Goal: Check status: Check status

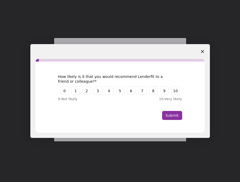
click at [201, 51] on icon "Close survey" at bounding box center [202, 51] width 3 height 3
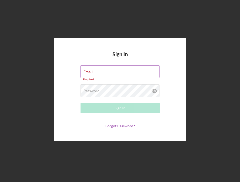
type input "[PERSON_NAME][EMAIL_ADDRESS][DOMAIN_NAME]"
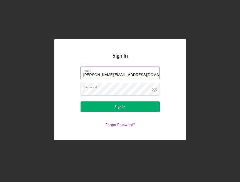
click at [127, 73] on input "[PERSON_NAME][EMAIL_ADDRESS][DOMAIN_NAME]" at bounding box center [120, 73] width 79 height 13
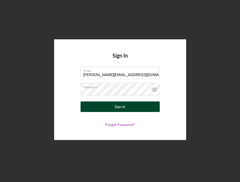
click at [99, 109] on button "Sign In" at bounding box center [120, 106] width 79 height 11
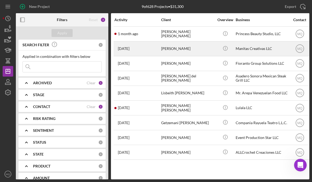
click at [184, 45] on div "[PERSON_NAME]" at bounding box center [187, 49] width 53 height 14
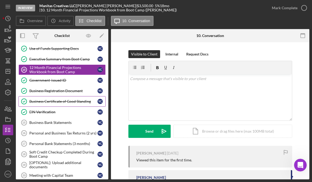
scroll to position [52, 0]
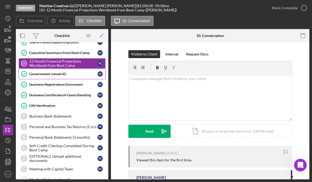
click at [69, 75] on div "Government-issued ID" at bounding box center [63, 74] width 68 height 4
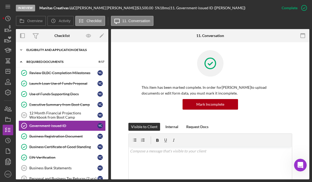
click at [70, 51] on div "Eligibility and Application Details" at bounding box center [63, 49] width 75 height 3
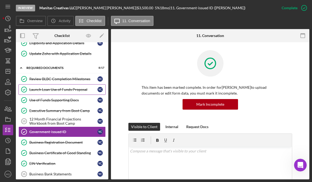
scroll to position [72, 0]
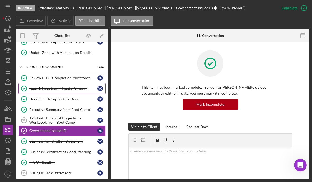
click at [80, 86] on link "Launch Loan Use of Funds Proposal Launch Loan Use of Funds Proposal Y C" at bounding box center [61, 88] width 87 height 11
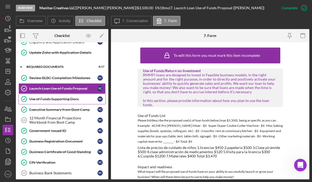
click at [77, 99] on div "Use of Funds Supporting Docs" at bounding box center [63, 99] width 68 height 4
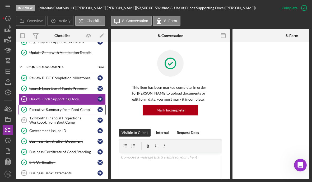
click at [76, 111] on div "Executive Summary from Boot Camp" at bounding box center [63, 109] width 68 height 4
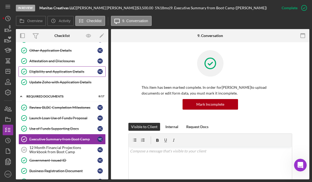
scroll to position [45, 0]
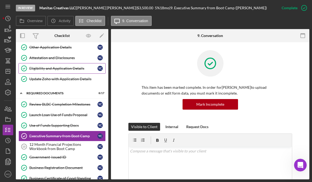
click at [73, 71] on link "Eligibility and Application Details Eligibility and Application Details Y C" at bounding box center [61, 68] width 87 height 11
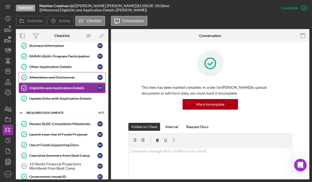
scroll to position [26, 0]
click at [64, 67] on div "Other Application Details" at bounding box center [63, 66] width 68 height 4
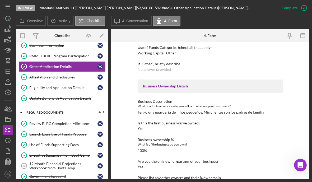
scroll to position [73, 0]
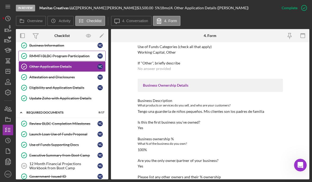
click at [63, 56] on div "RMMFI BLBC Program Participation" at bounding box center [63, 56] width 68 height 4
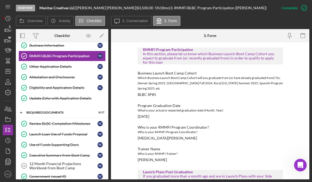
scroll to position [22, 0]
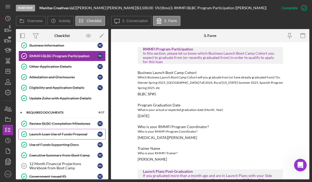
click at [63, 135] on div "Launch Loan Use of Funds Proposal" at bounding box center [63, 134] width 68 height 4
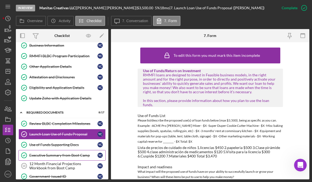
click at [67, 156] on div "Executive Summary from Boot Camp" at bounding box center [63, 155] width 68 height 4
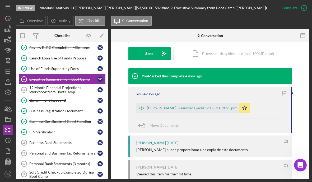
scroll to position [160, 0]
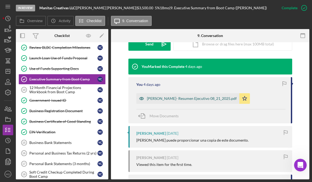
click at [200, 98] on div "[PERSON_NAME]- Resumen Ejecutivo 08_21_2025.pdf" at bounding box center [192, 98] width 90 height 4
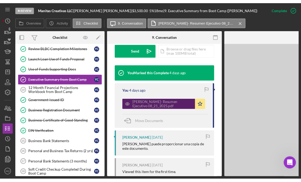
scroll to position [171, 0]
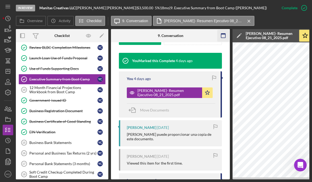
click at [225, 37] on icon "button" at bounding box center [223, 36] width 12 height 12
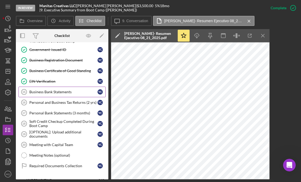
scroll to position [77, 0]
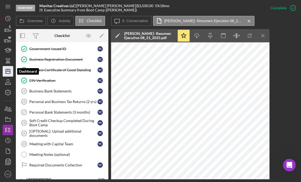
click at [9, 71] on icon "Icon/Dashboard" at bounding box center [7, 71] width 13 height 13
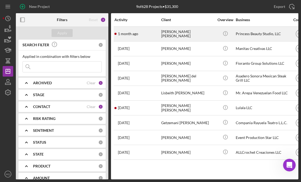
click at [195, 36] on div "[PERSON_NAME] [PERSON_NAME]" at bounding box center [187, 34] width 53 height 14
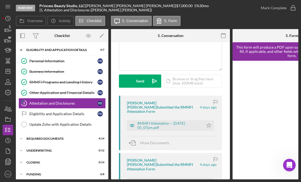
scroll to position [50, 0]
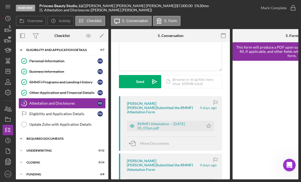
click at [85, 140] on div "REQUIRED DOCUMENTS" at bounding box center [63, 138] width 75 height 3
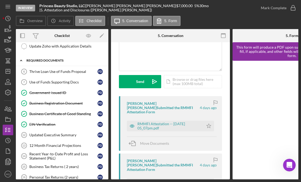
scroll to position [79, 0]
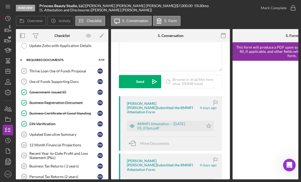
click at [163, 127] on div "[PERSON_NAME] [PERSON_NAME] Submitted the RMMFI Attestation Form [DATE] RMMFI A…" at bounding box center [170, 123] width 103 height 55
click at [163, 122] on div "RMMFI Attestation -- [DATE] 05_07pm.pdf" at bounding box center [168, 126] width 63 height 8
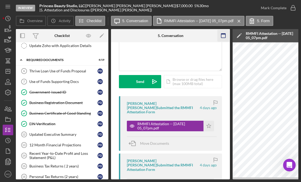
click at [222, 37] on icon "button" at bounding box center [223, 36] width 12 height 12
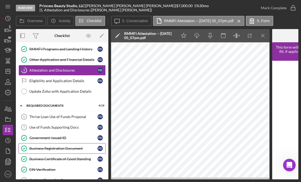
scroll to position [30, 0]
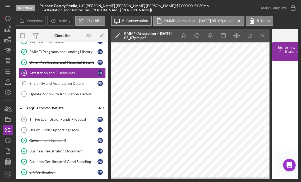
click at [133, 24] on button "Icon/Message 5. Conversation" at bounding box center [131, 21] width 41 height 10
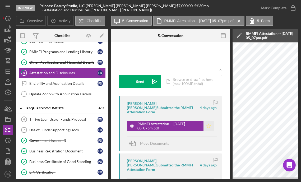
click at [207, 121] on icon "Icon/Star" at bounding box center [208, 126] width 11 height 11
click at [240, 7] on icon "button" at bounding box center [292, 7] width 13 height 13
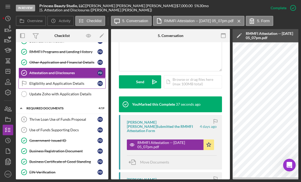
click at [80, 83] on div "Eligibility and Application Details" at bounding box center [63, 83] width 68 height 4
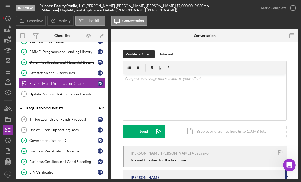
scroll to position [29, 0]
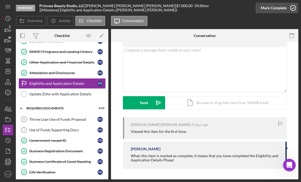
click at [240, 8] on icon "button" at bounding box center [292, 7] width 13 height 13
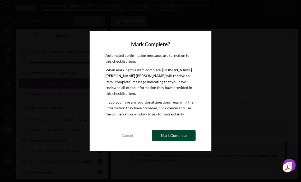
click at [179, 135] on div "Mark Complete" at bounding box center [174, 135] width 26 height 11
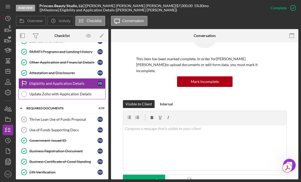
scroll to position [101, 0]
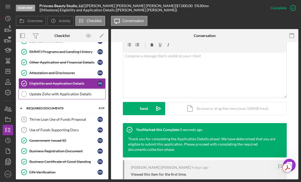
click at [78, 94] on div "Update Zoho with Application Details" at bounding box center [67, 94] width 76 height 4
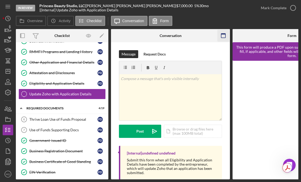
click at [224, 36] on icon "button" at bounding box center [223, 36] width 12 height 12
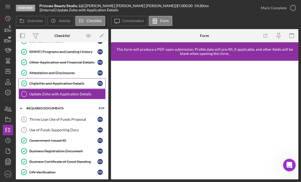
click at [68, 82] on div "Eligibility and Application Details" at bounding box center [63, 83] width 68 height 4
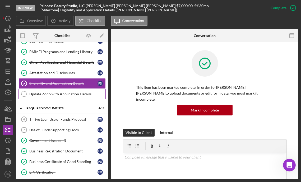
click at [78, 94] on div "Update Zoho with Application Details" at bounding box center [67, 94] width 76 height 4
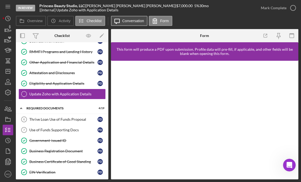
click at [126, 23] on label "Conversation" at bounding box center [133, 21] width 22 height 4
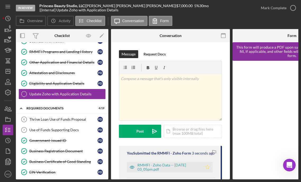
click at [207, 170] on icon "Icon/Star" at bounding box center [207, 167] width 11 height 11
click at [240, 8] on icon "button" at bounding box center [292, 7] width 13 height 13
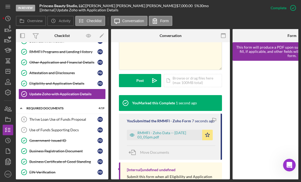
scroll to position [164, 0]
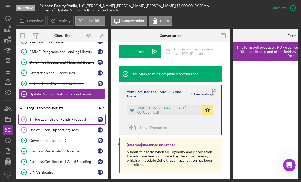
click at [65, 120] on div "Thrive Loan Use of Funds Proposal" at bounding box center [63, 119] width 68 height 4
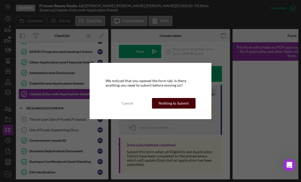
click at [176, 101] on div "Nothing to Submit" at bounding box center [173, 103] width 30 height 11
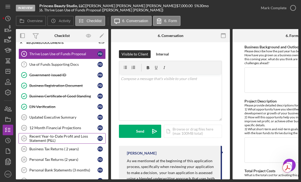
scroll to position [100, 0]
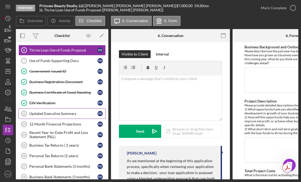
click at [68, 114] on div "Updated Executive Summary" at bounding box center [63, 113] width 68 height 4
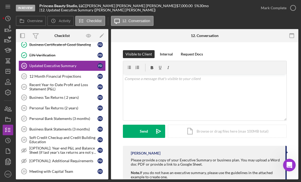
scroll to position [148, 0]
